Goal: Communication & Community: Answer question/provide support

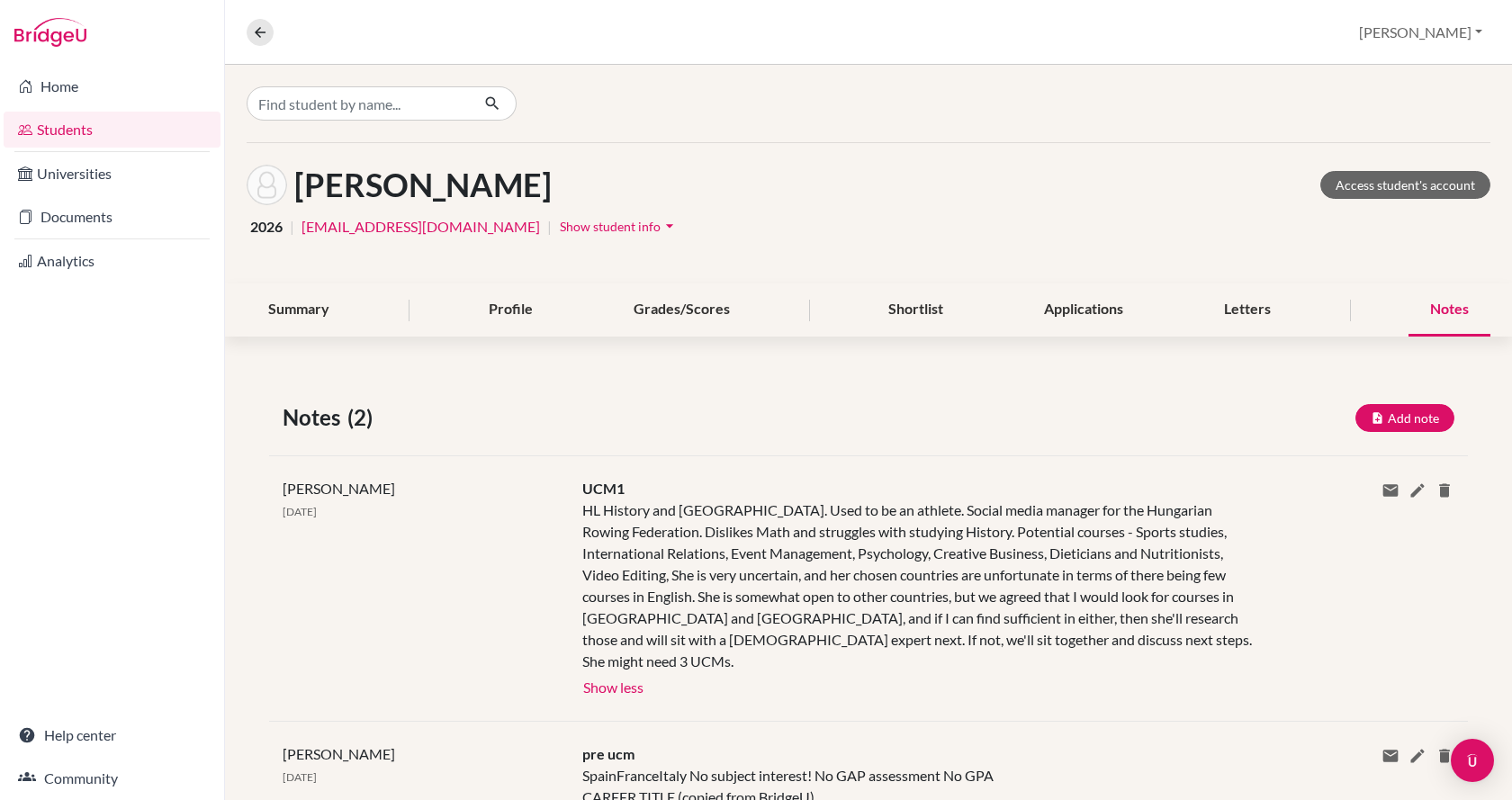
scroll to position [94, 0]
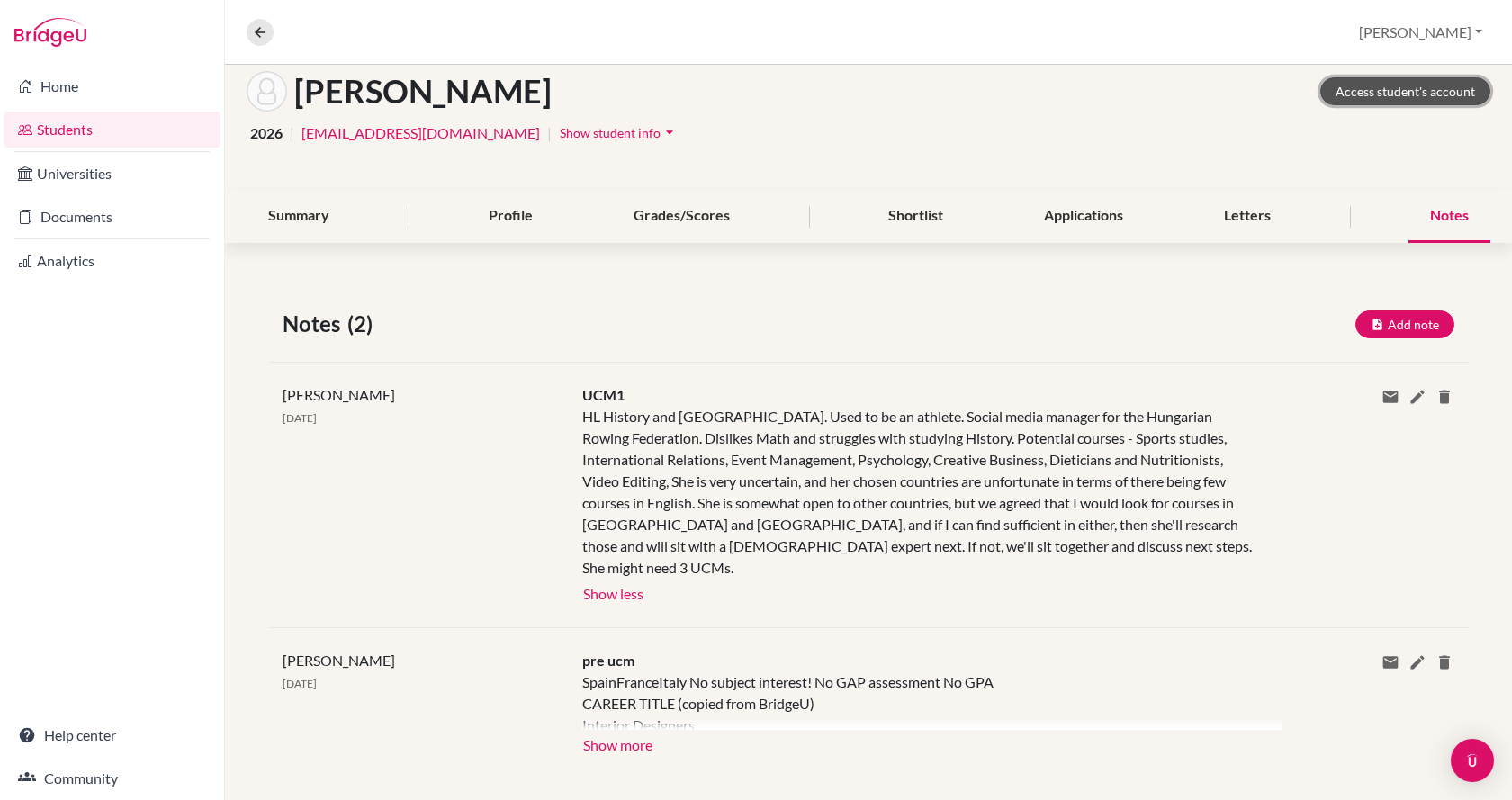
click at [1338, 77] on link "Access student's account" at bounding box center [1405, 91] width 170 height 28
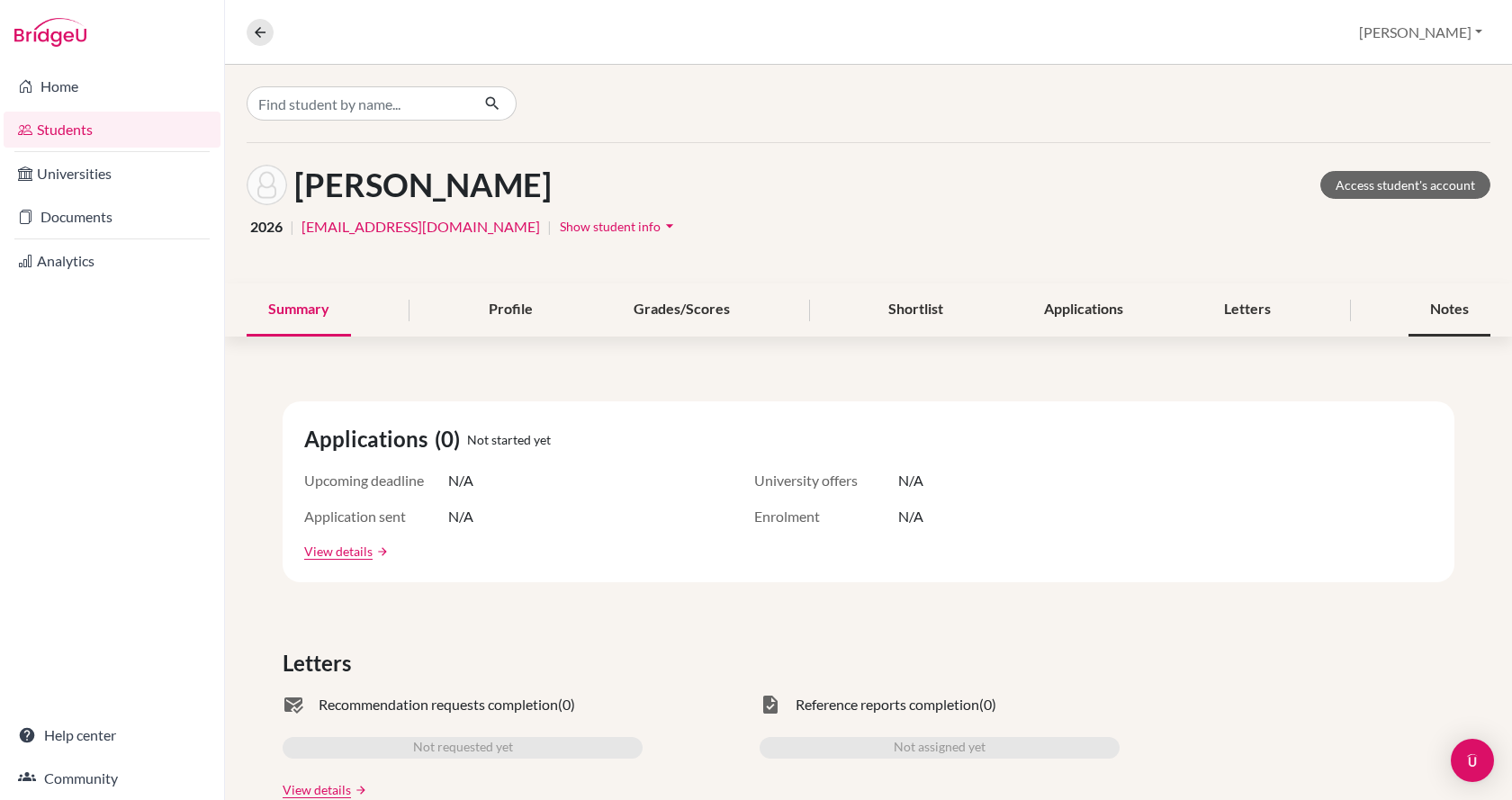
click at [1428, 303] on div "Notes" at bounding box center [1449, 310] width 82 height 54
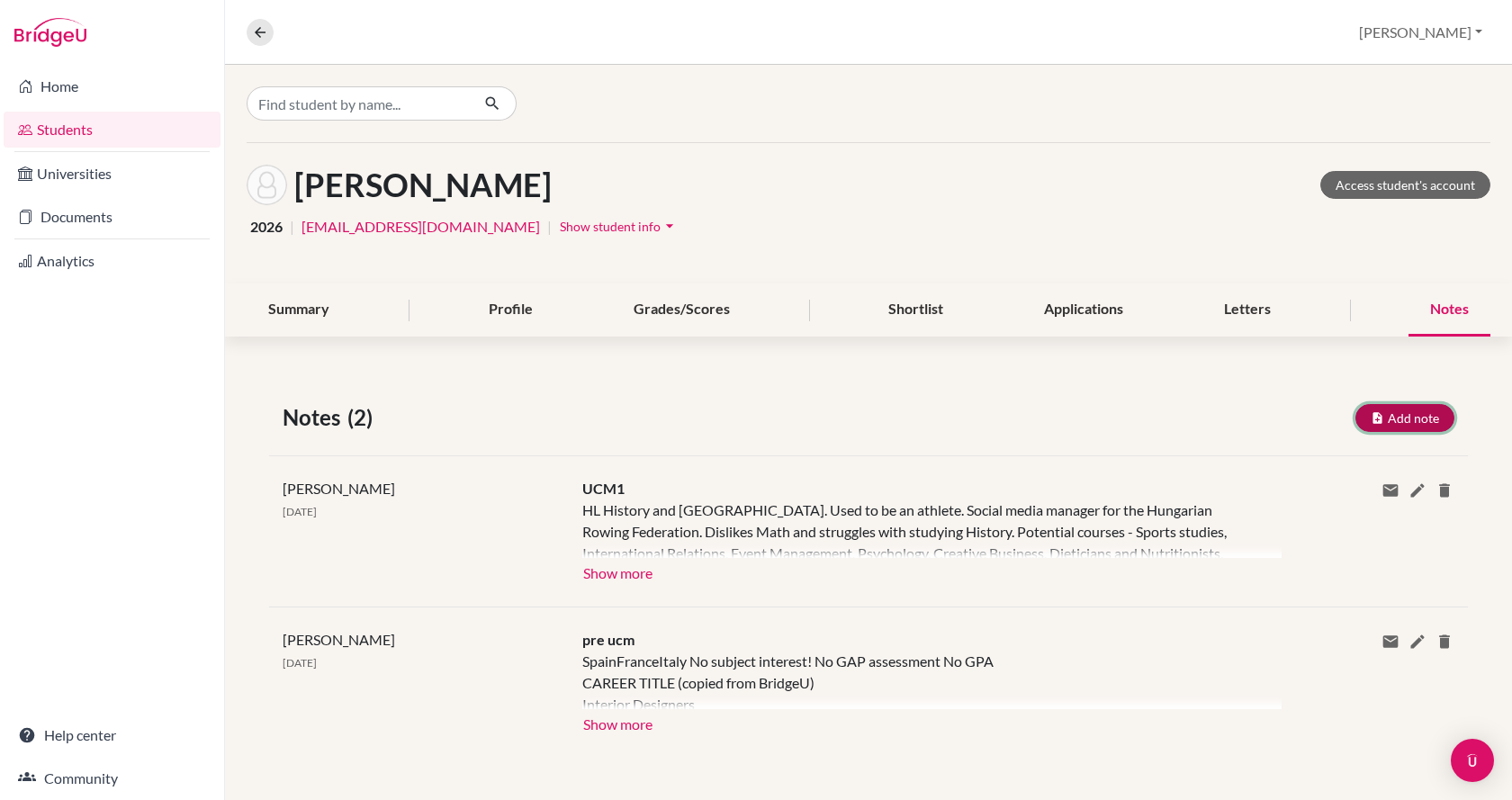
click at [1385, 421] on button "Add note" at bounding box center [1404, 418] width 99 height 28
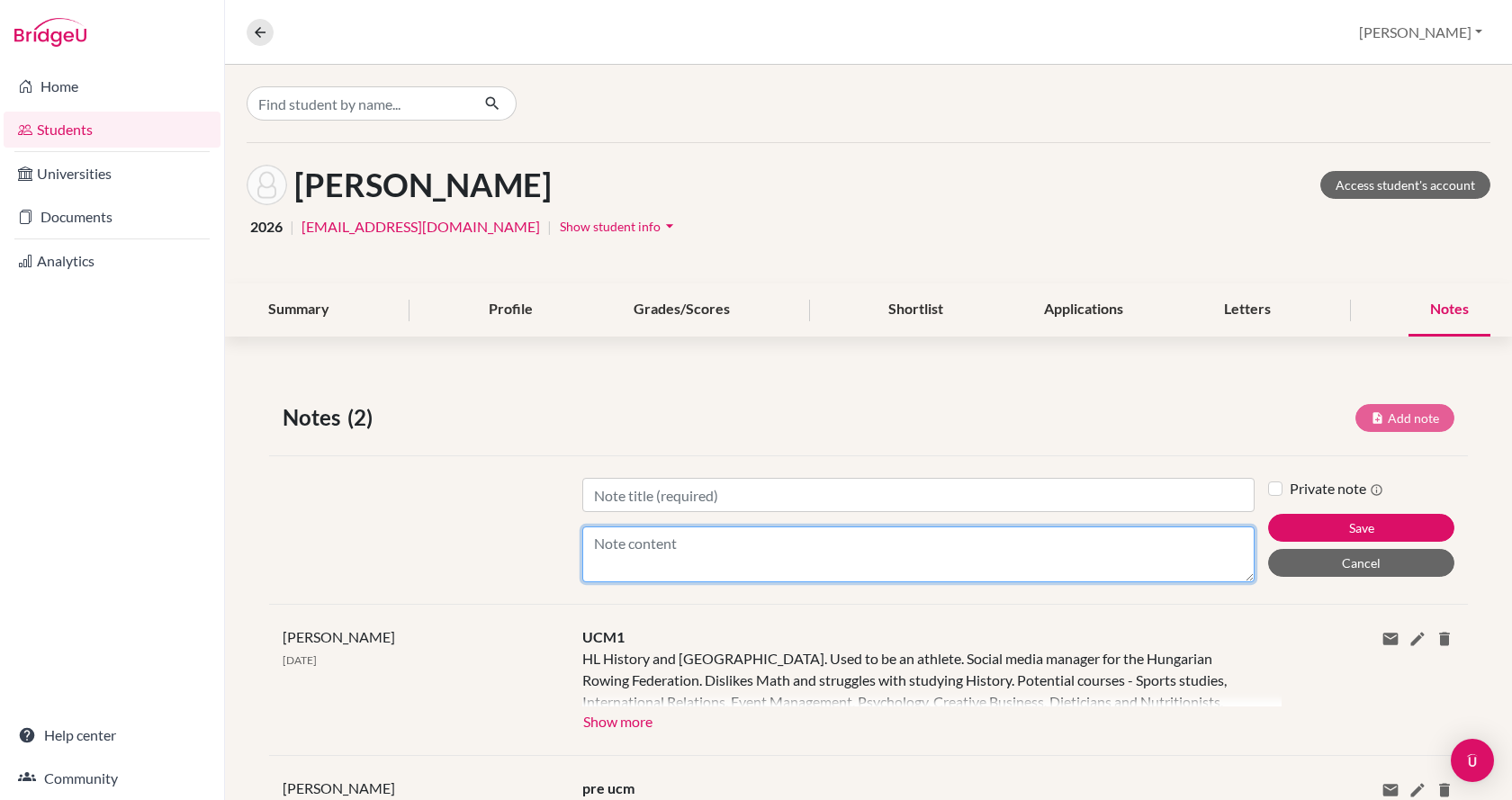
click at [842, 548] on textarea "Content" at bounding box center [918, 554] width 672 height 55
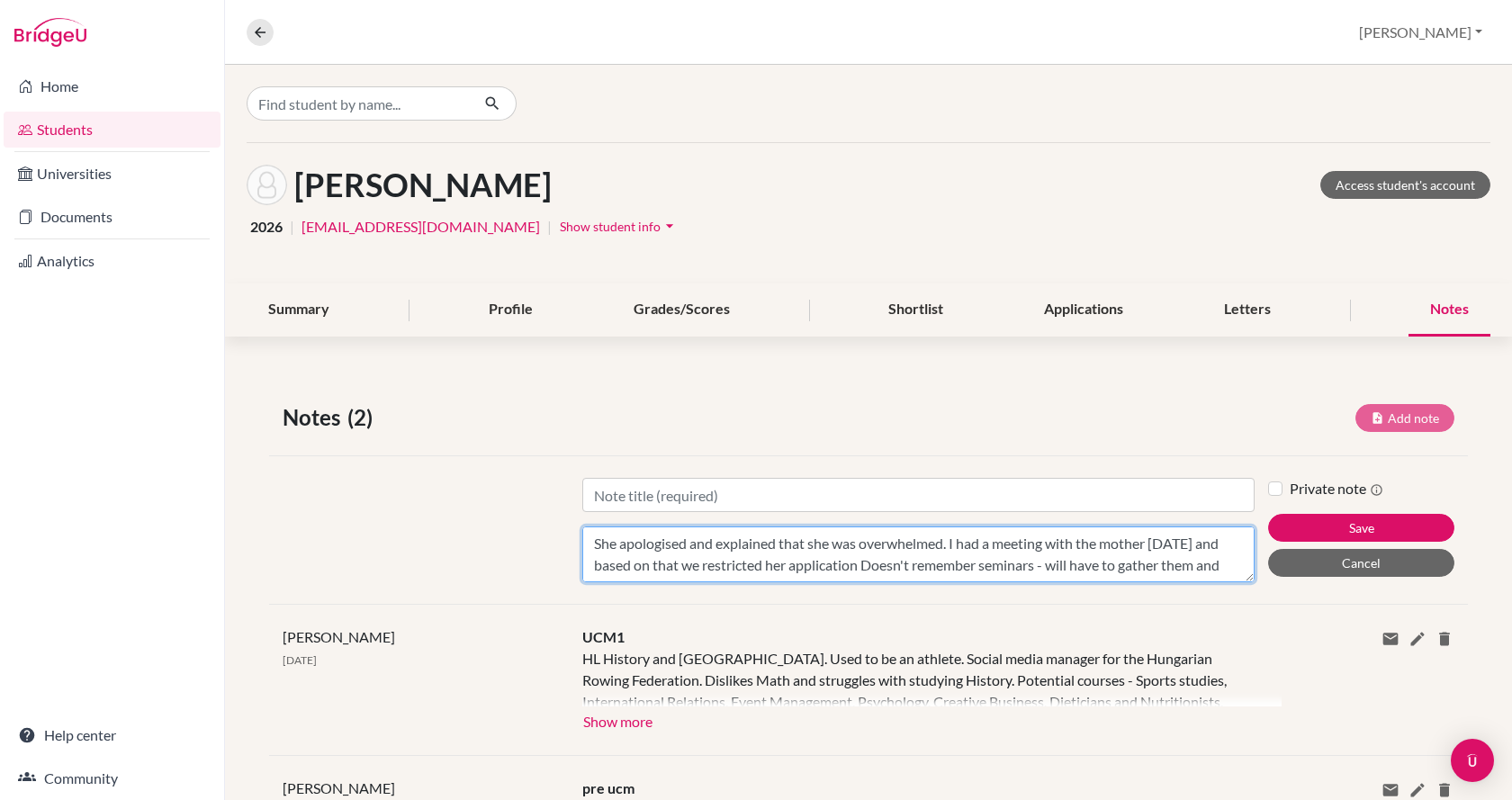
click at [1203, 570] on textarea "She apologised and explained that she was overwhelmed. I had a meeting with the…" at bounding box center [918, 554] width 672 height 55
click at [914, 552] on textarea "She apologised and explained that she was overwhelmed. I had a meeting with the…" at bounding box center [918, 554] width 672 height 55
click at [886, 554] on textarea "She apologised and explained that she was overwhelmed. I had a meeting with the…" at bounding box center [918, 554] width 672 height 55
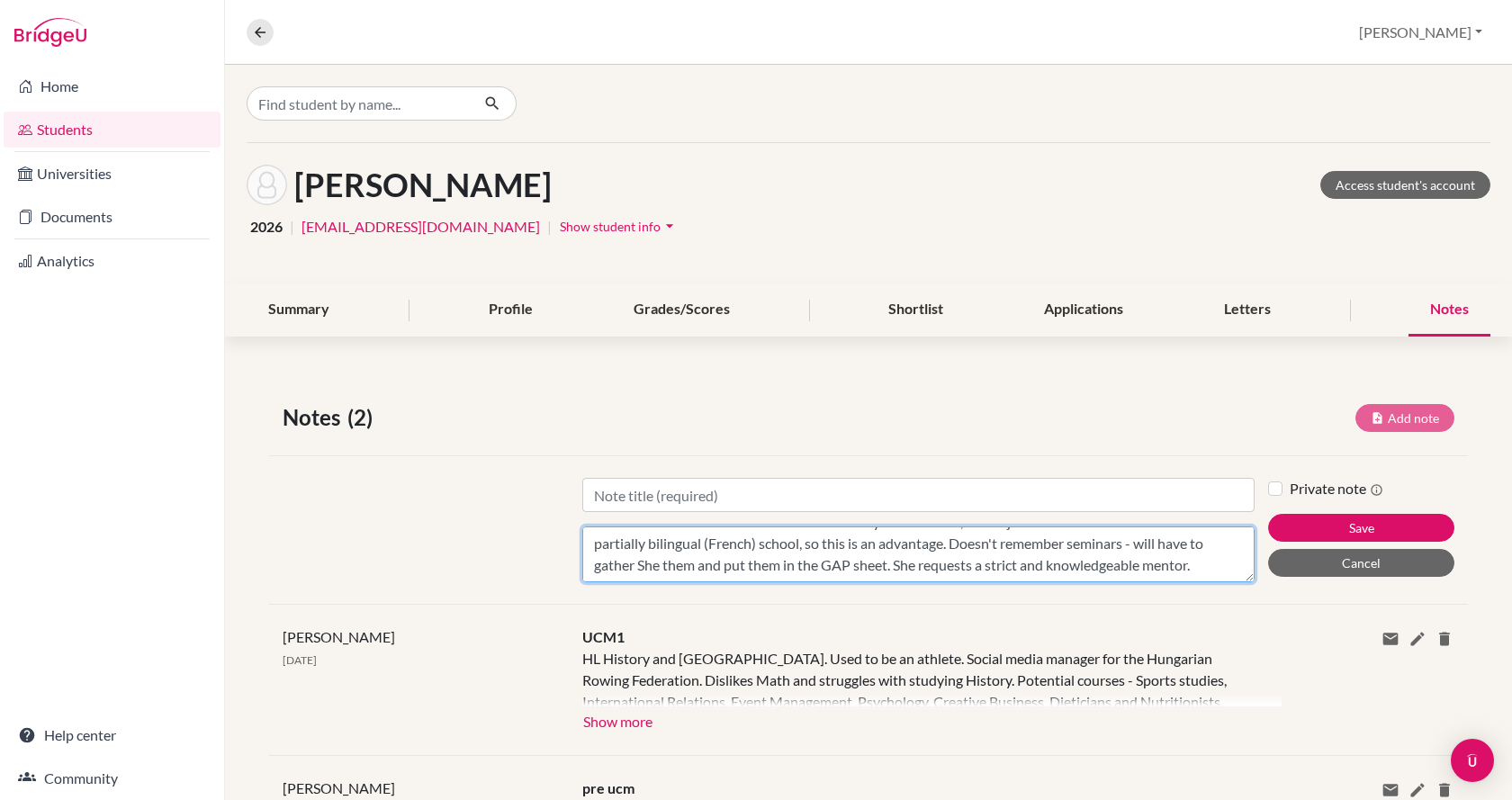
click at [774, 554] on textarea "She apologised and explained that she was overwhelmed. I had a meeting with the…" at bounding box center [918, 554] width 672 height 55
click at [970, 551] on textarea "She apologised and explained that she was overwhelmed. I had a meeting with the…" at bounding box center [918, 554] width 672 height 55
type textarea "She apologised and explained that she was overwhelmed. I had a meeting with the…"
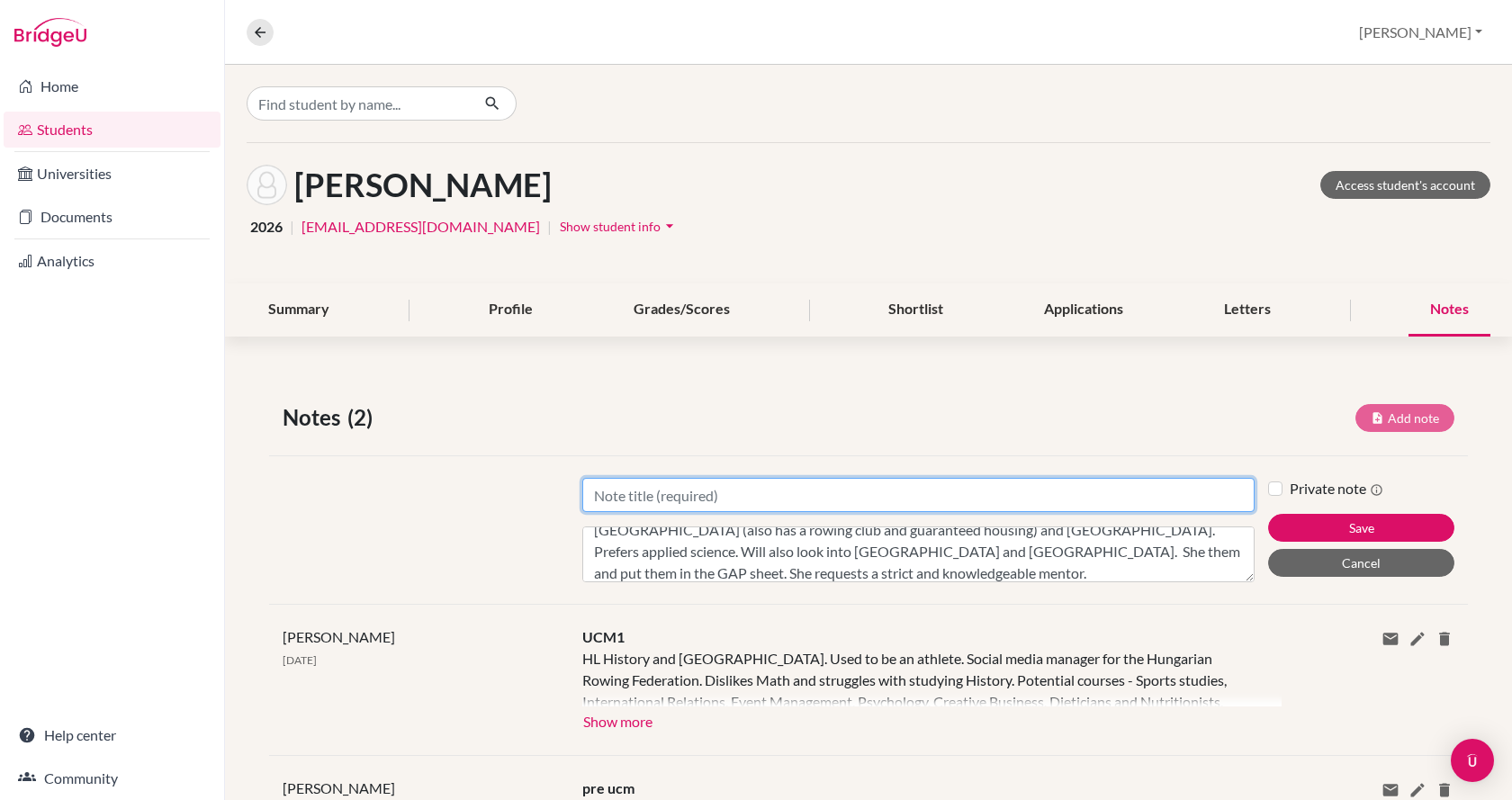
click at [849, 495] on input "Title" at bounding box center [918, 495] width 672 height 34
type input "UCM2"
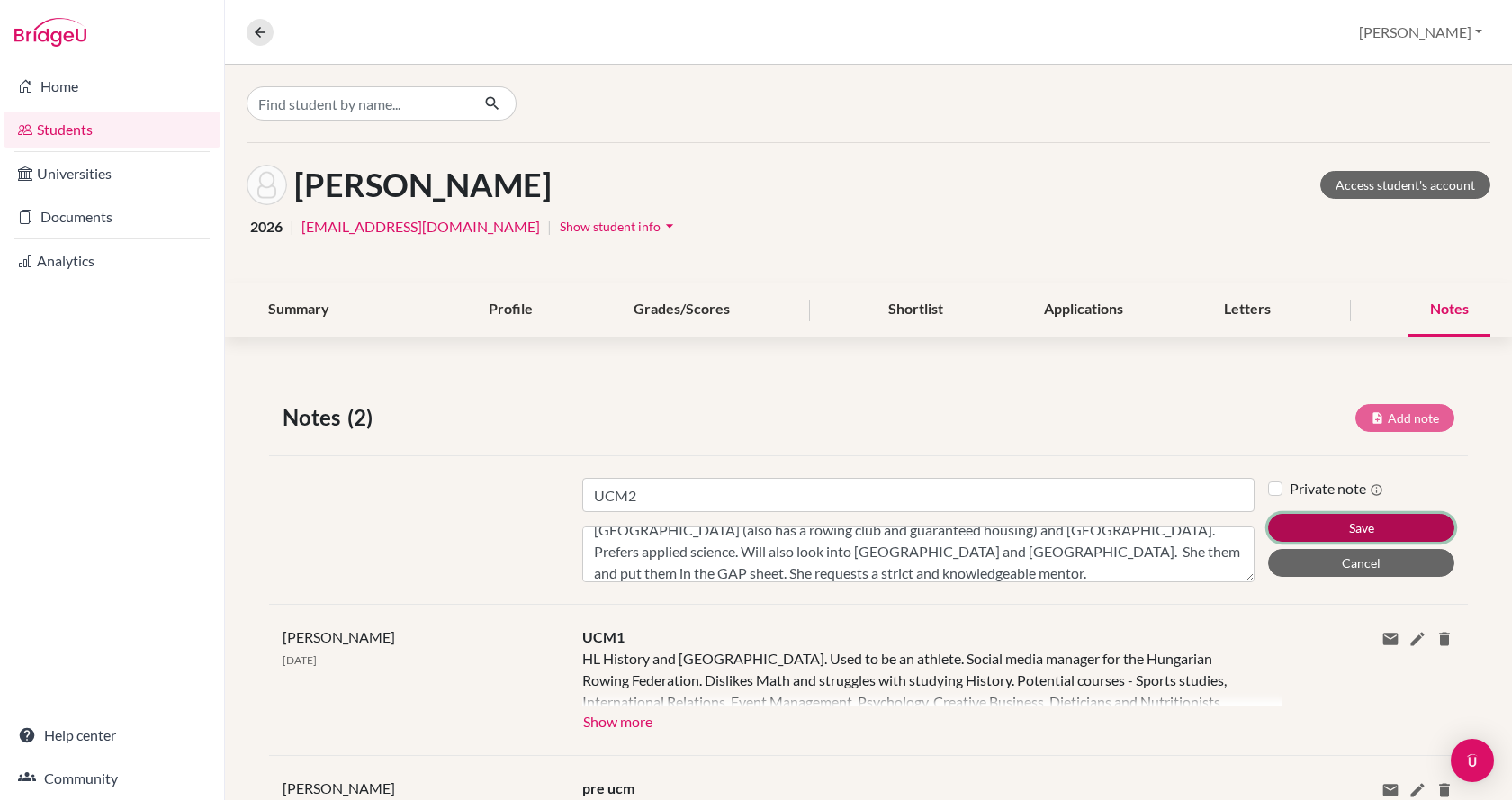
click at [1297, 527] on button "Save" at bounding box center [1361, 528] width 186 height 28
